Goal: Contribute content: Add original content to the website for others to see

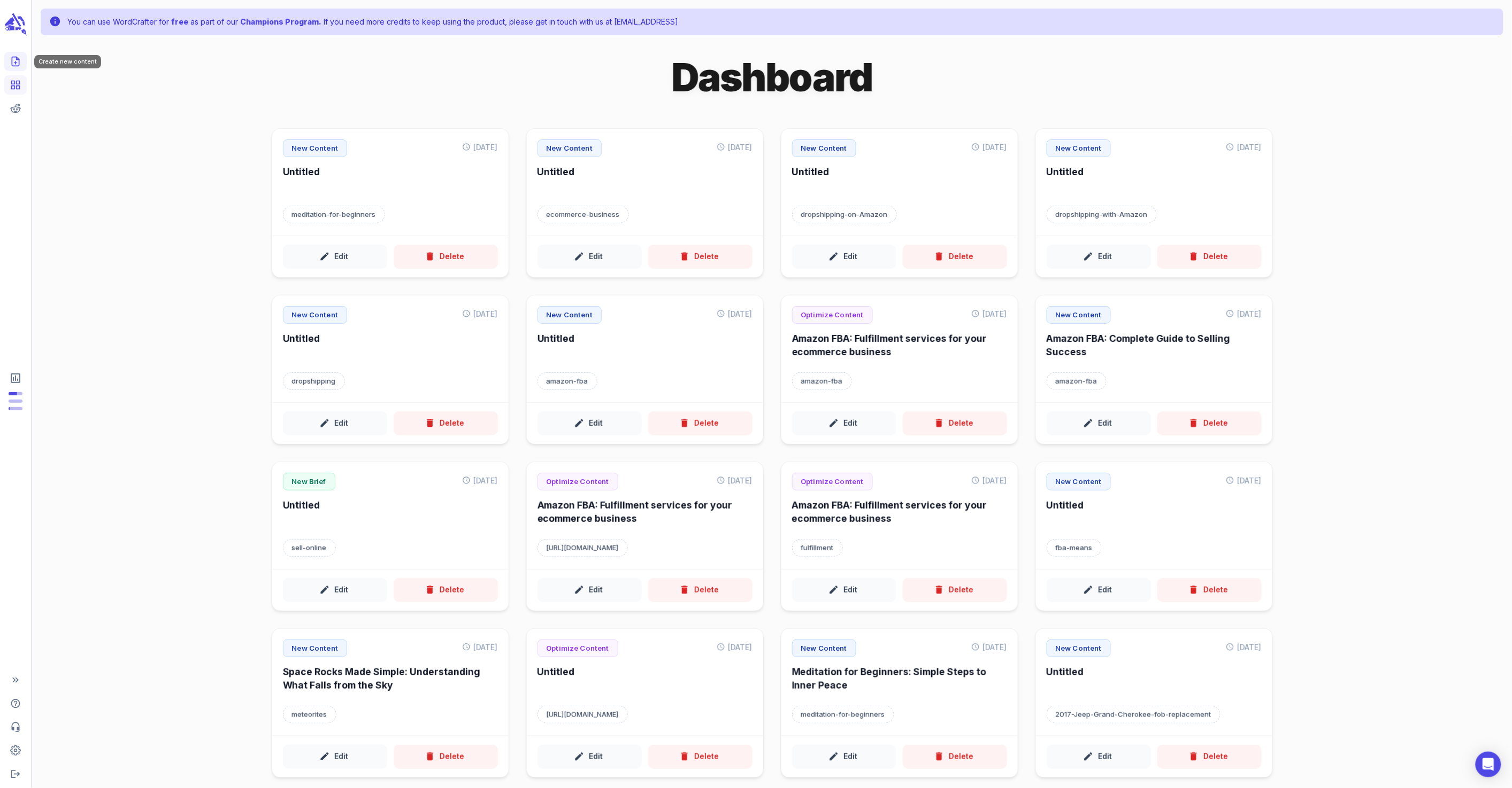
click at [14, 65] on icon "Create new content" at bounding box center [15, 61] width 10 height 10
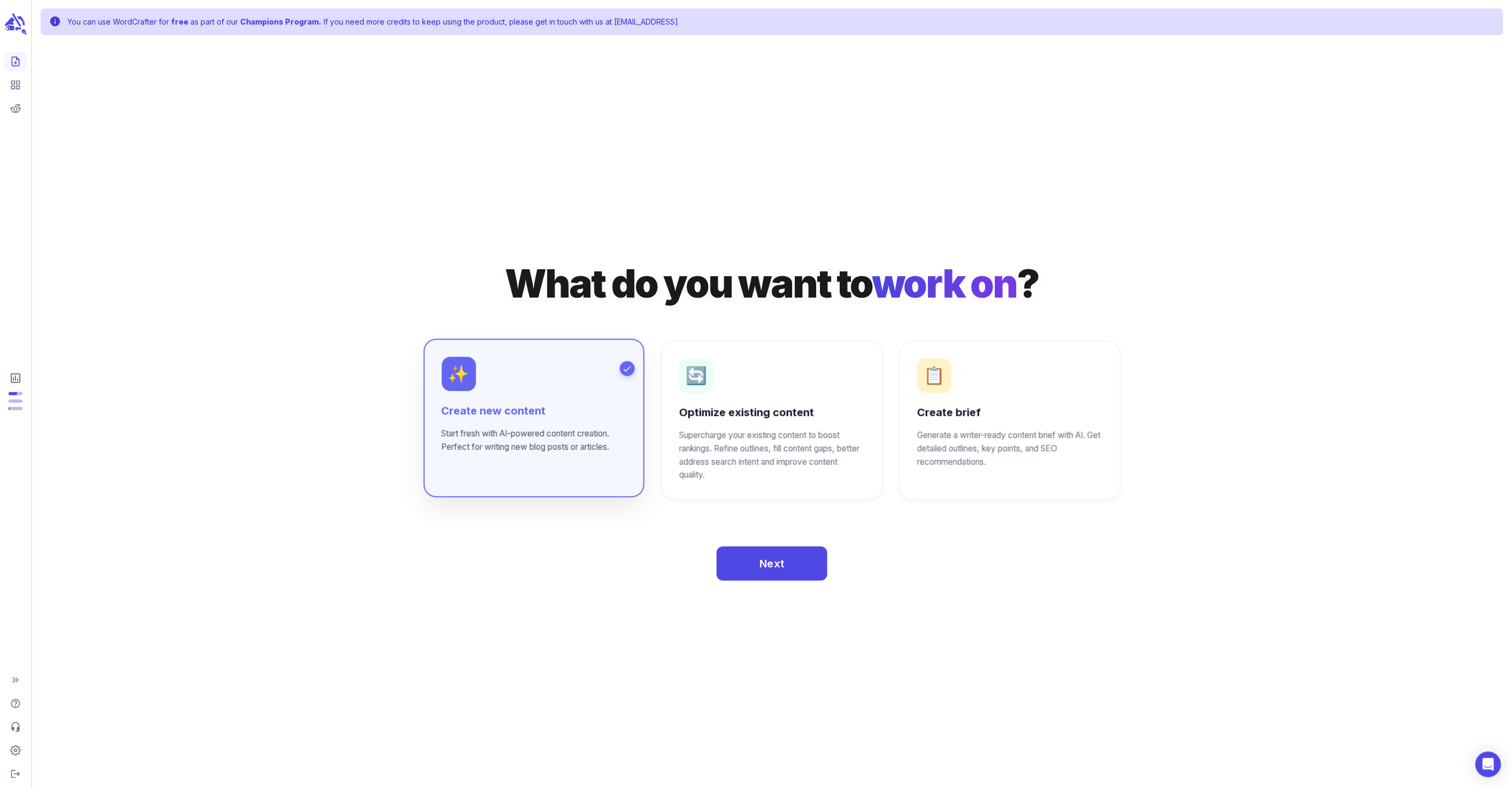
click at [508, 374] on div "✨ Create new content Start fresh with AI-powered content creation. Perfect for …" at bounding box center [534, 405] width 184 height 97
click at [813, 573] on button "Next" at bounding box center [771, 563] width 111 height 34
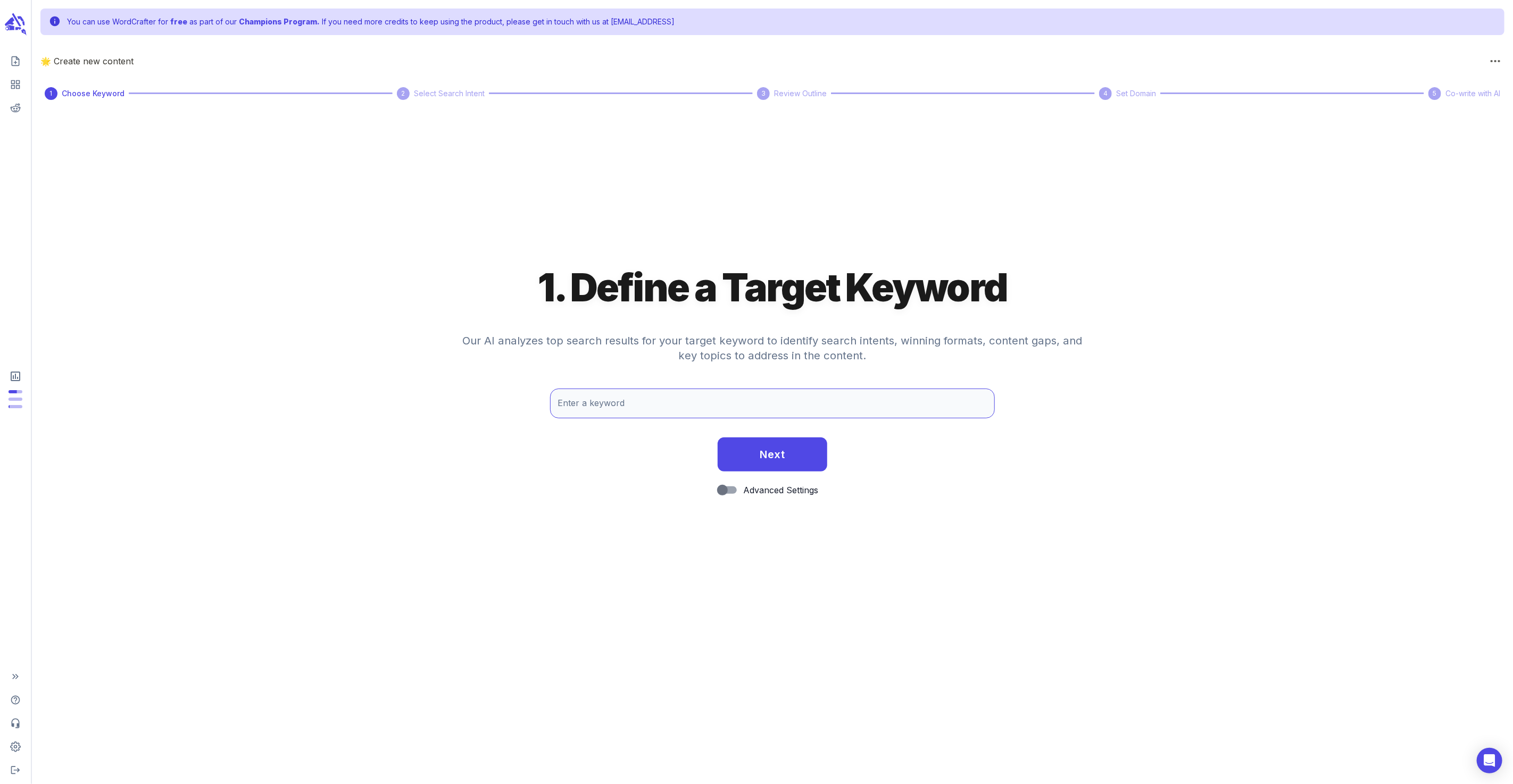
click at [731, 413] on input "Enter a keyword" at bounding box center [772, 404] width 444 height 30
type input "beginner's guide to meditation"
click at [792, 453] on button "Next" at bounding box center [772, 453] width 111 height 34
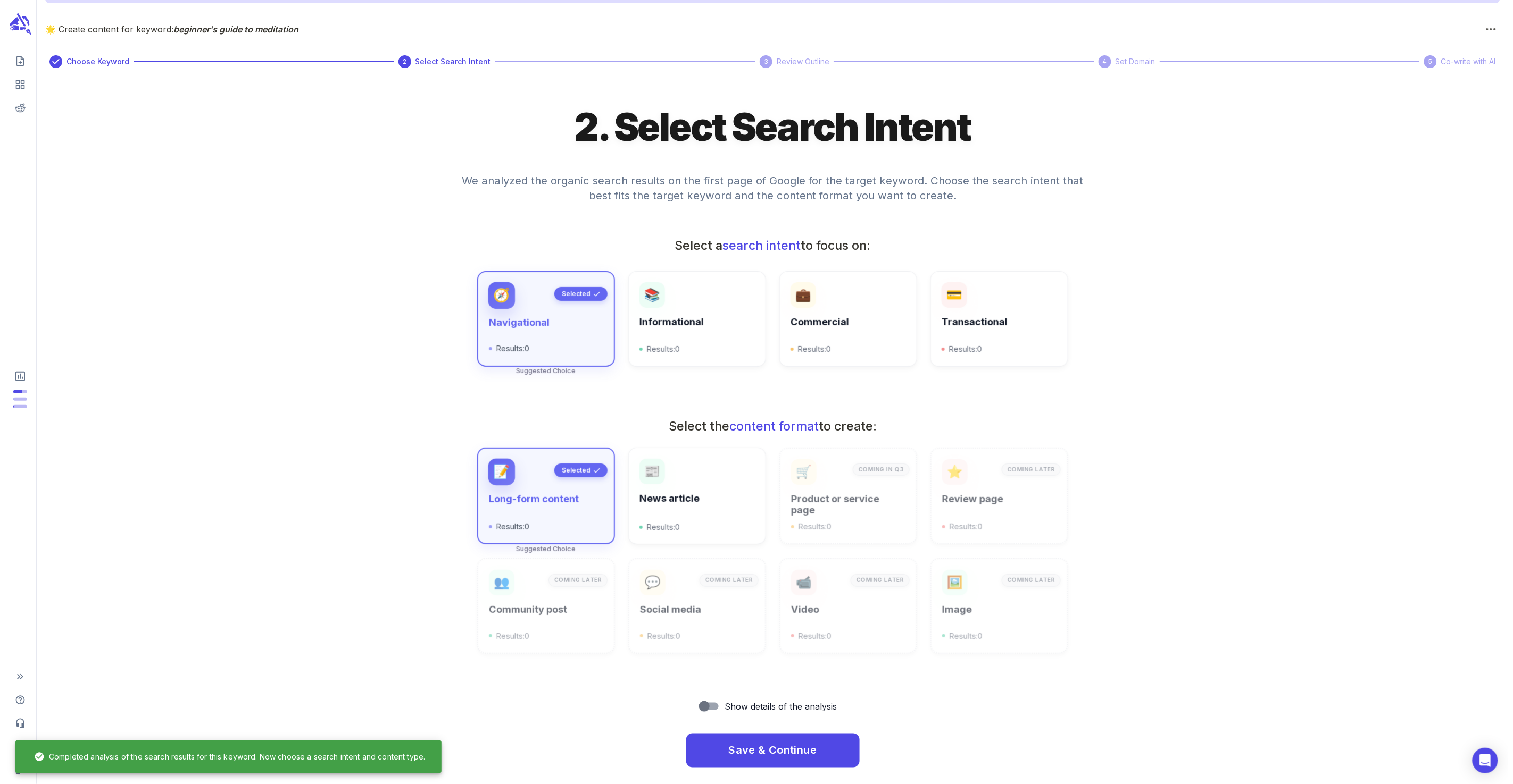
scroll to position [39, 0]
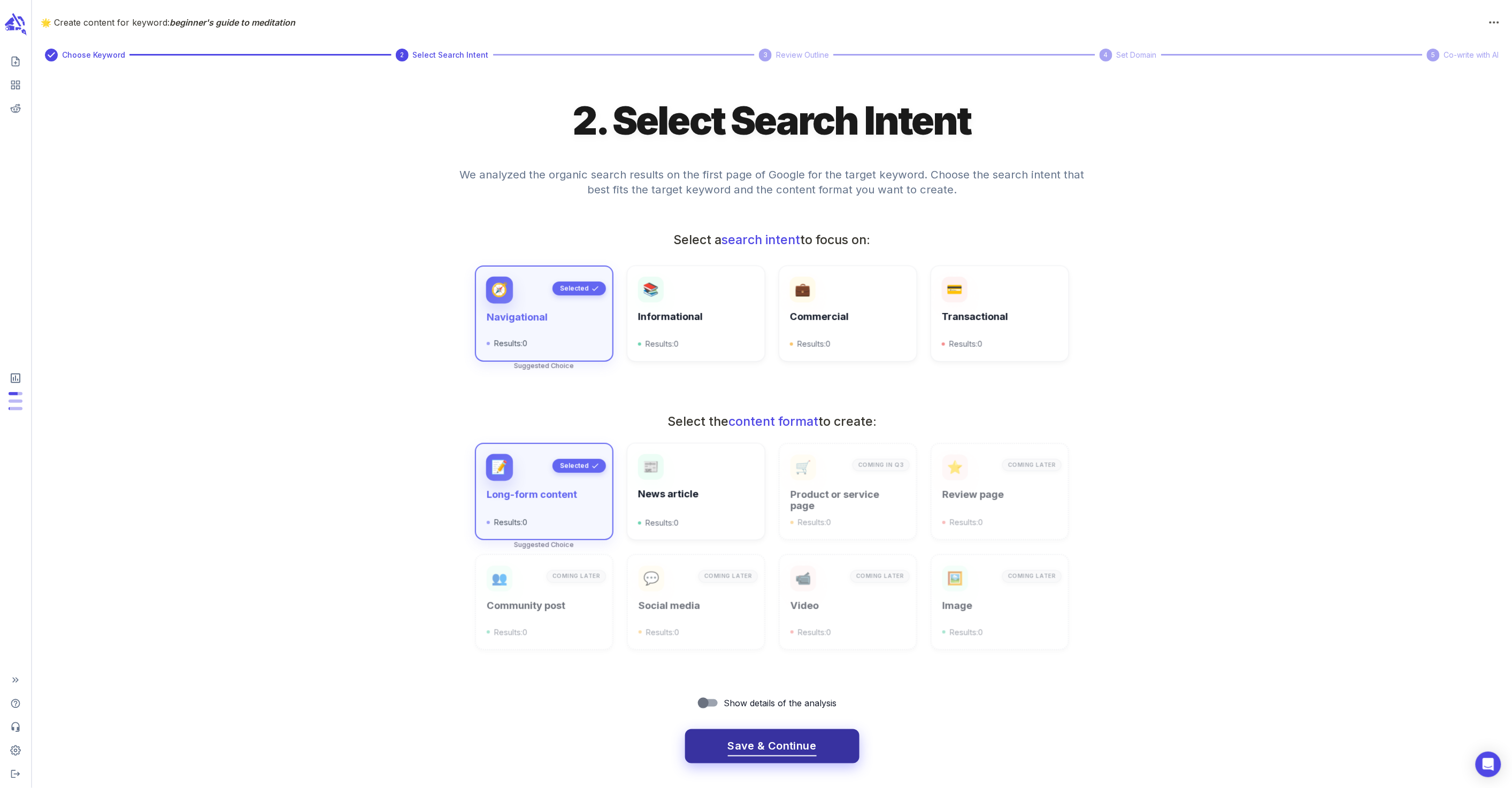
click at [773, 743] on span "Save & Continue" at bounding box center [771, 746] width 88 height 19
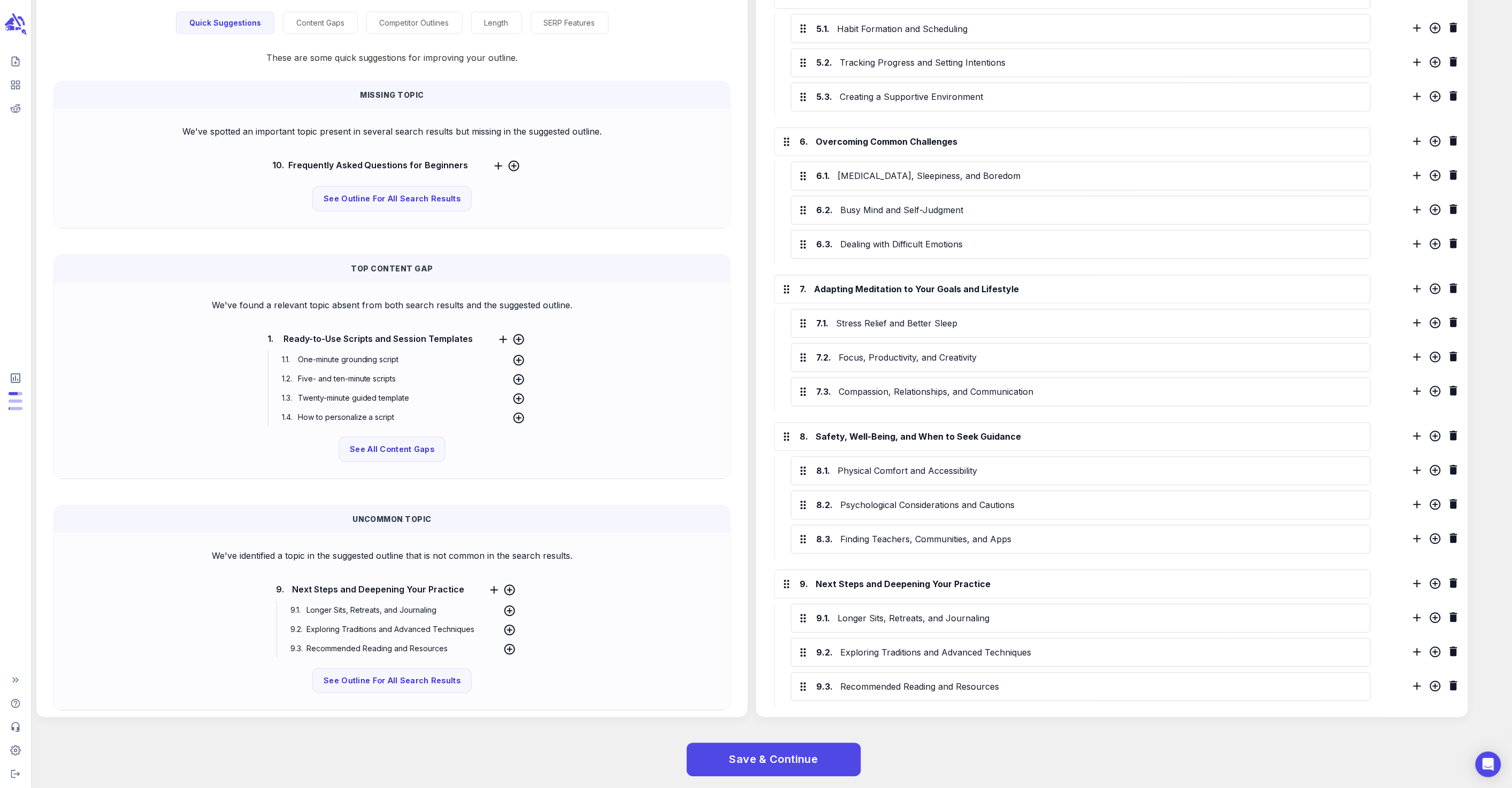
scroll to position [917, 0]
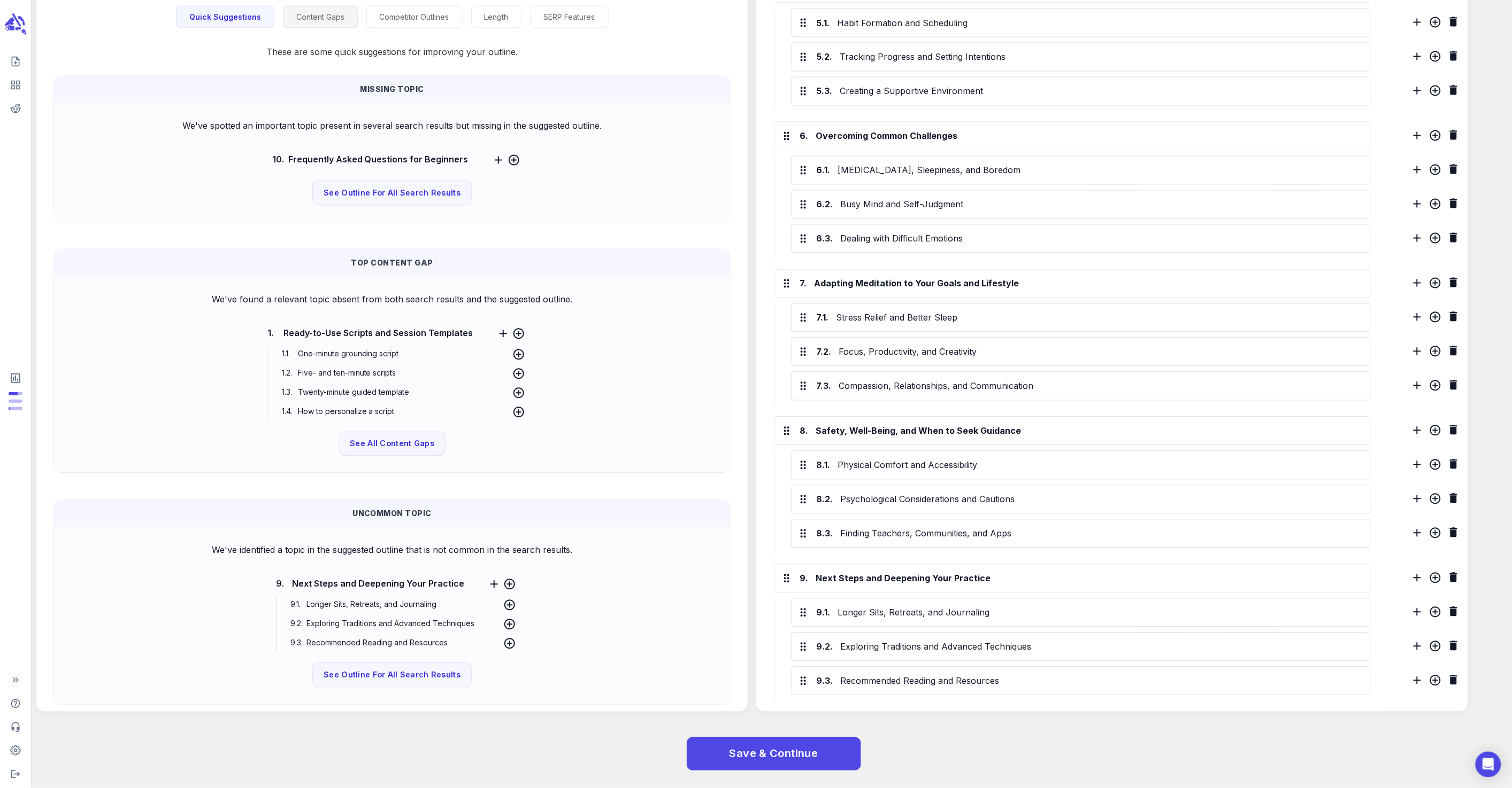
click at [309, 21] on button "Content Gaps" at bounding box center [320, 17] width 75 height 23
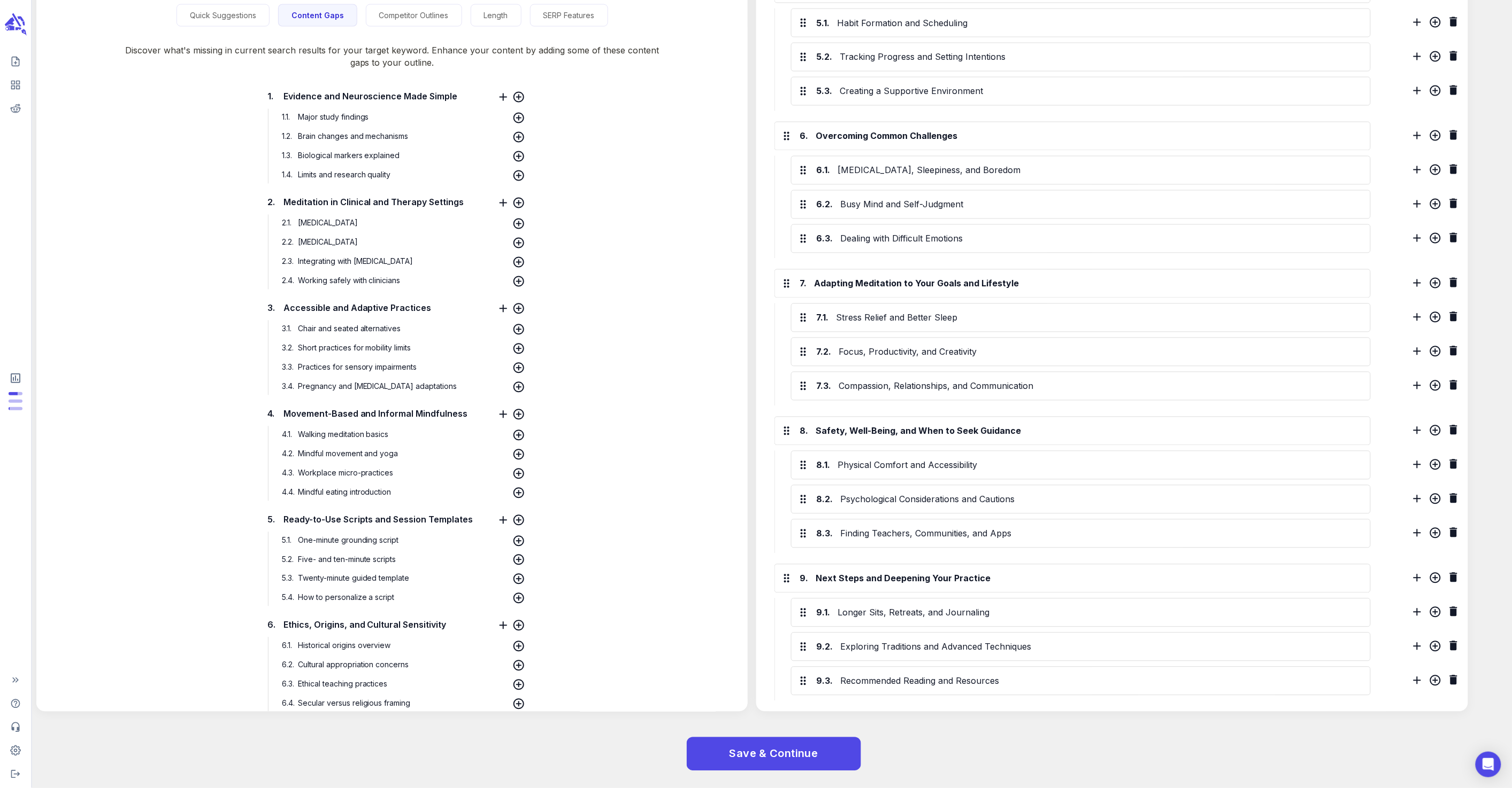
scroll to position [0, 0]
click at [408, 24] on button "Competitor Outlines" at bounding box center [413, 17] width 96 height 23
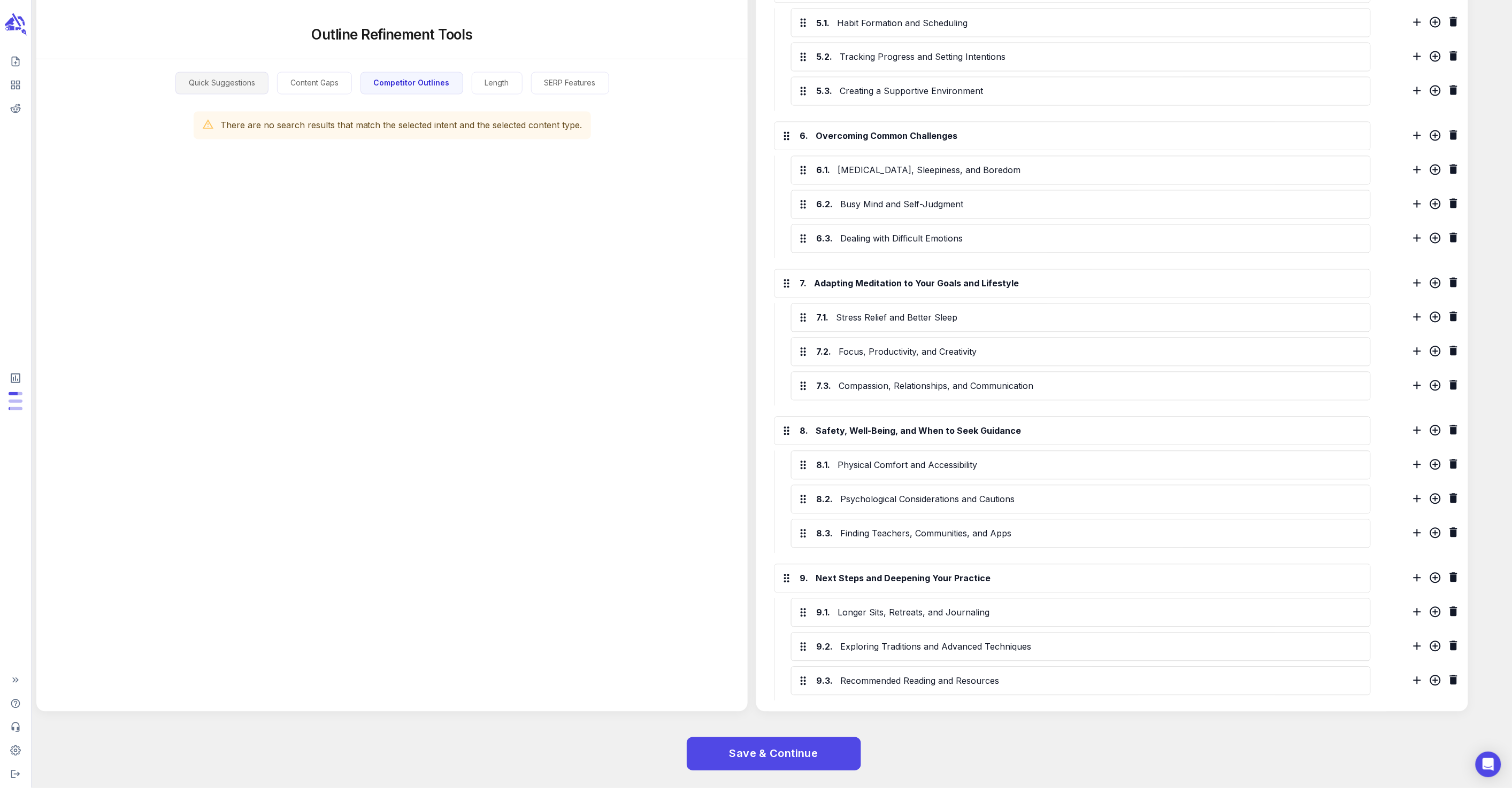
click at [227, 83] on button "Quick Suggestions" at bounding box center [222, 83] width 93 height 23
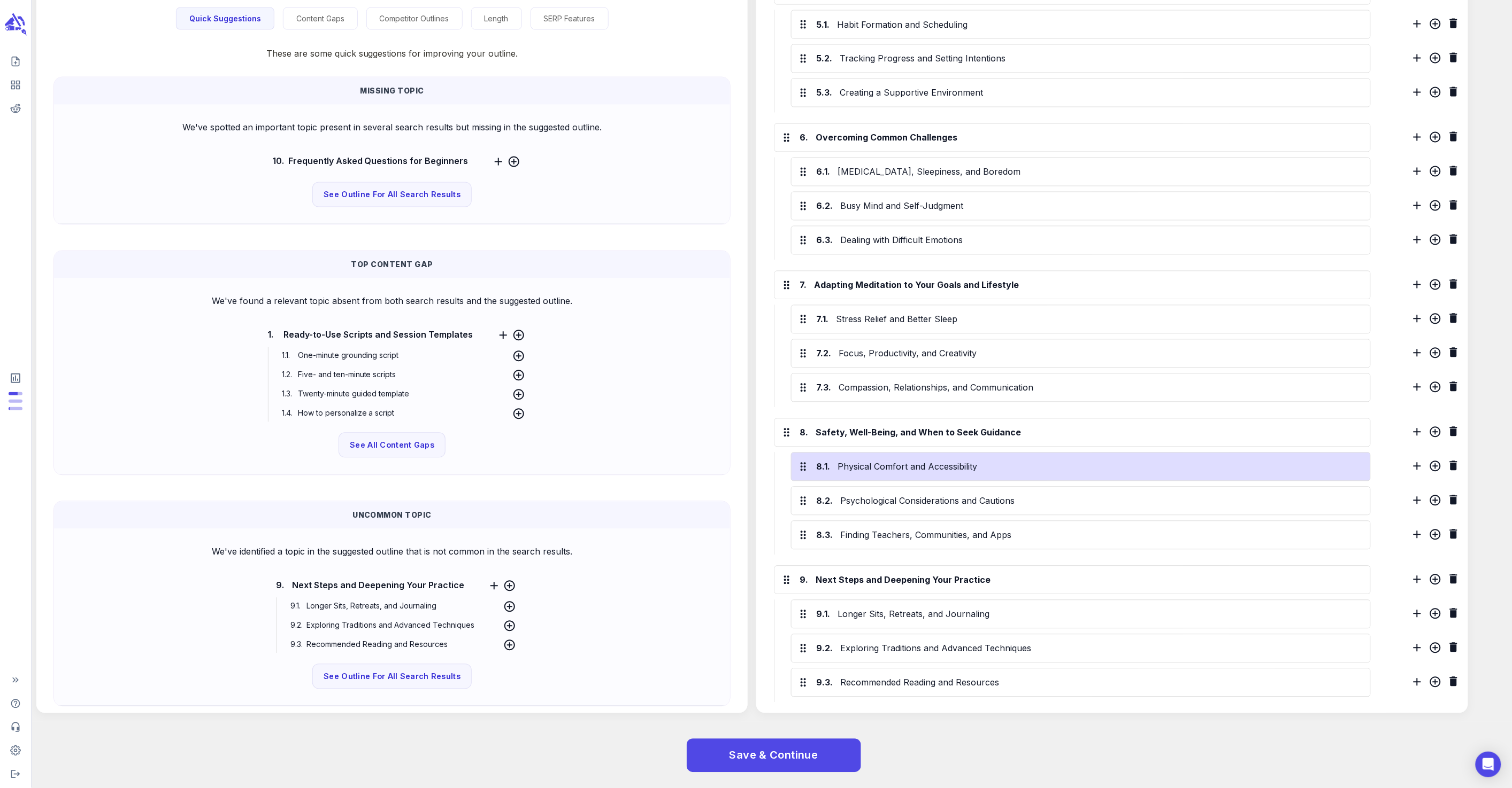
scroll to position [917, 0]
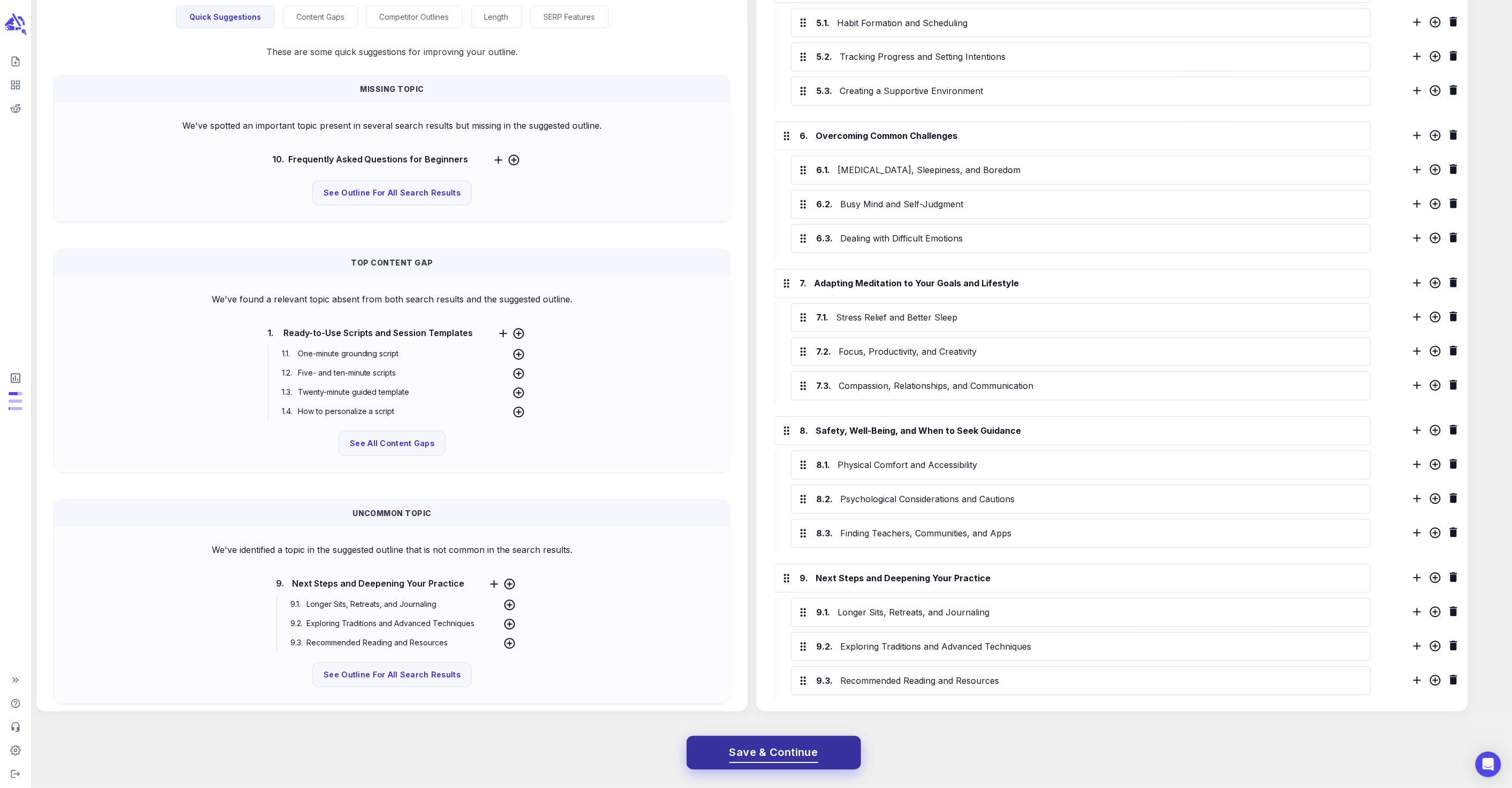
click at [767, 760] on span "Save & Continue" at bounding box center [773, 754] width 88 height 19
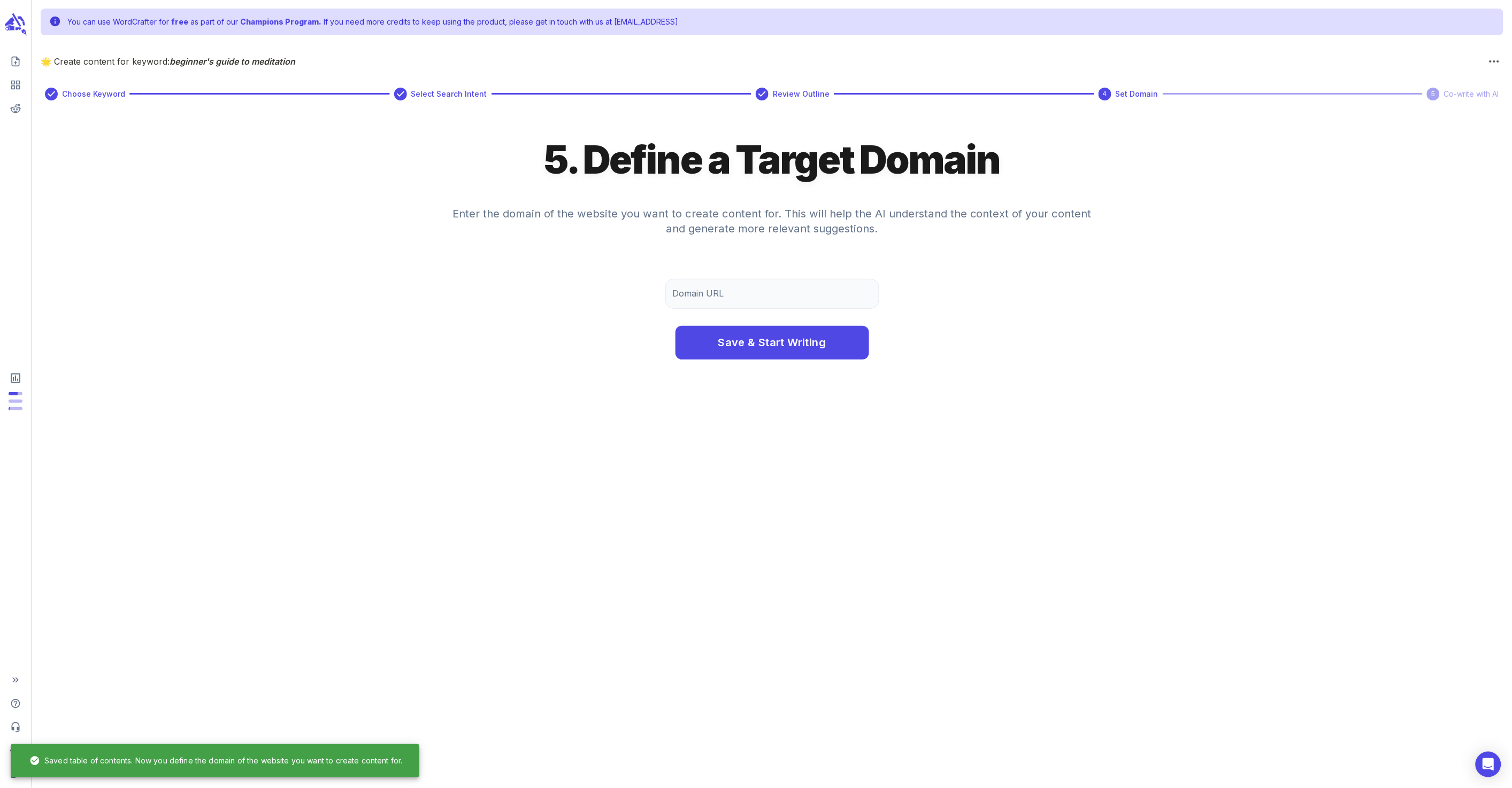
scroll to position [0, 0]
click at [712, 296] on input "Domain URL" at bounding box center [776, 294] width 214 height 30
type input "[DOMAIN_NAME]"
click at [738, 346] on span "Save & Start Writing" at bounding box center [777, 342] width 108 height 19
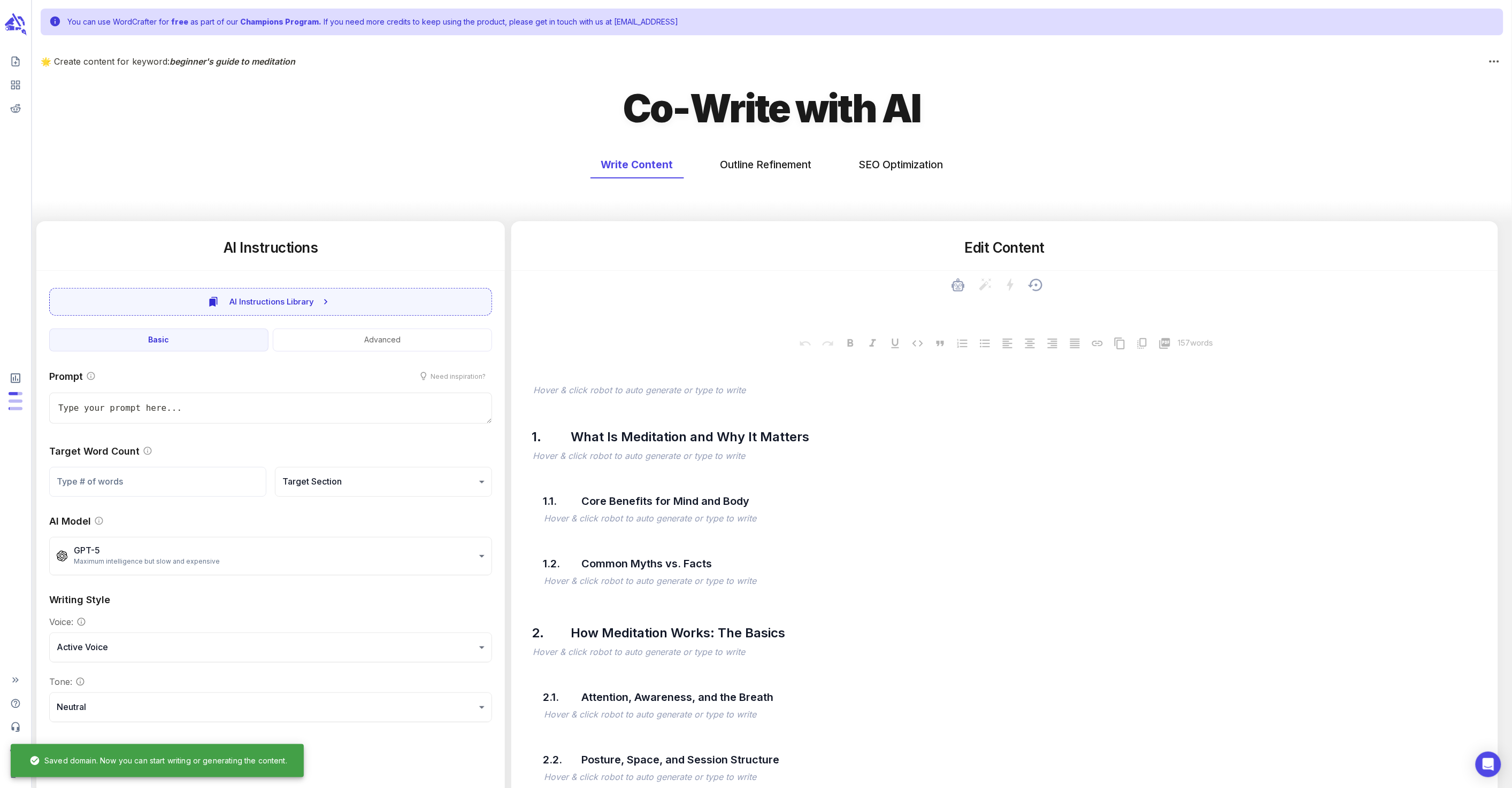
click at [953, 308] on textarea at bounding box center [1004, 305] width 970 height 24
type textarea "x"
